Goal: Task Accomplishment & Management: Manage account settings

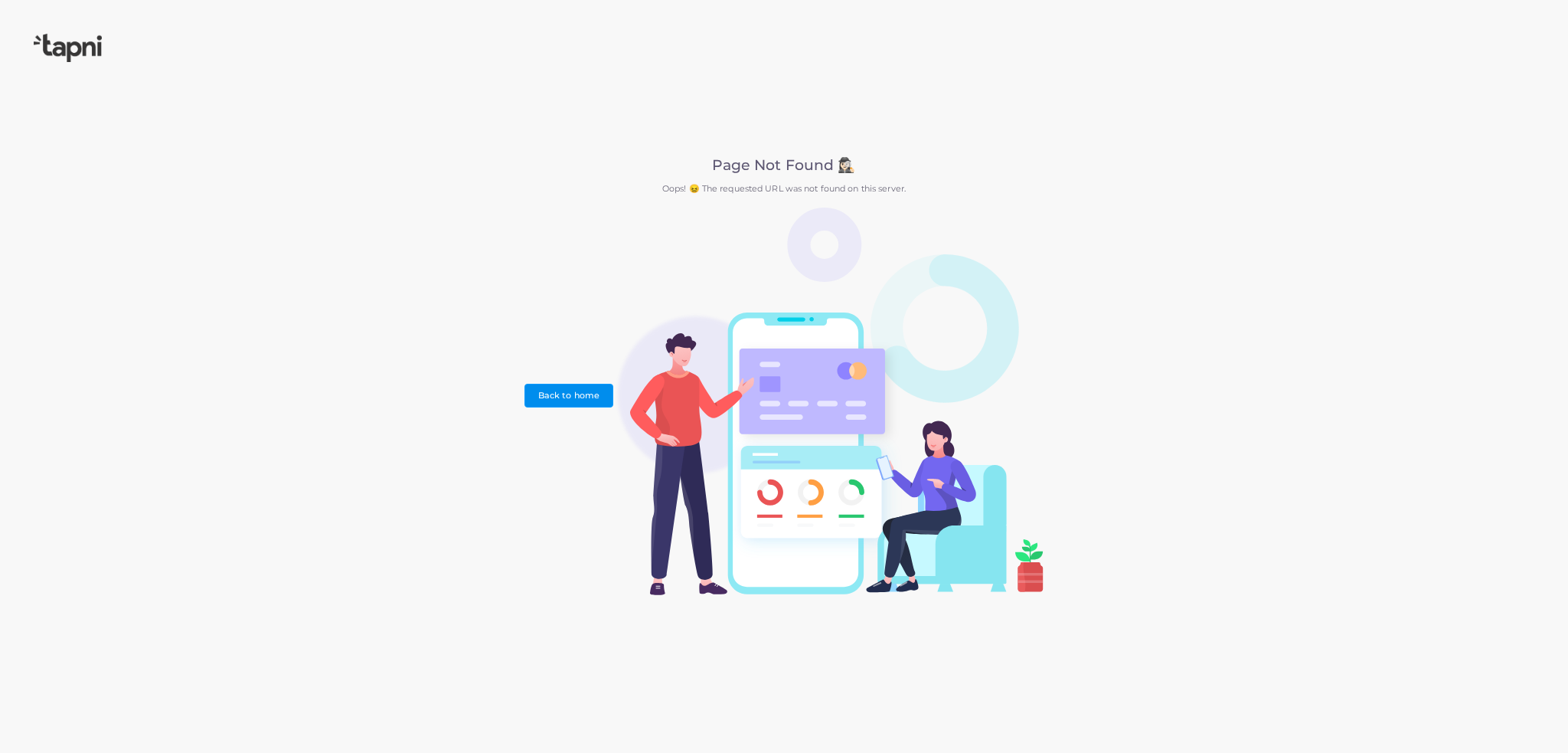
click at [551, 384] on link "Back to home" at bounding box center [568, 394] width 88 height 23
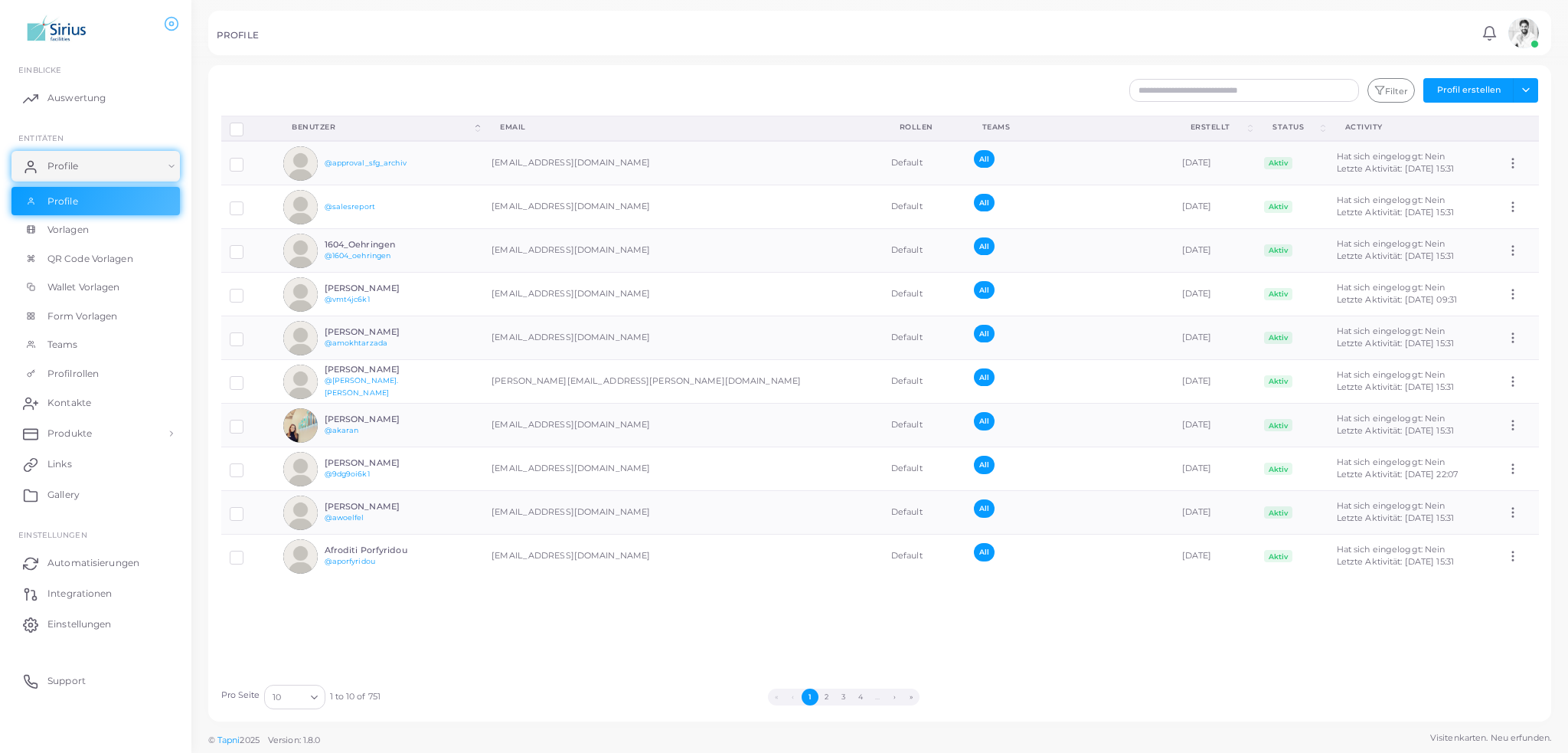
click at [1510, 33] on img at bounding box center [1523, 32] width 30 height 30
click at [1475, 130] on span "Ausloggen" at bounding box center [1468, 127] width 47 height 13
